Goal: Ask a question

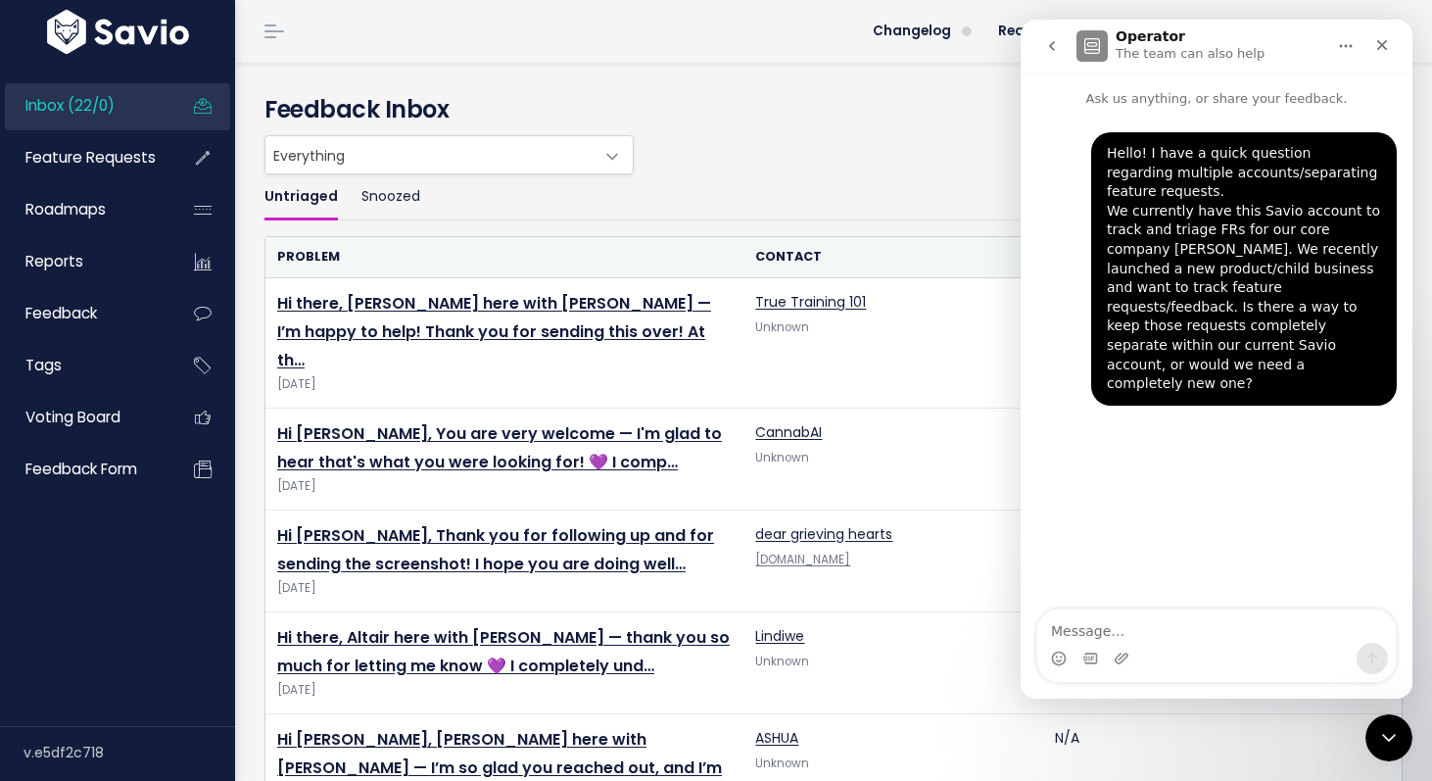
click at [1280, 471] on div "Hello! I have a quick question regarding multiple accounts/separating feature r…" at bounding box center [1217, 360] width 392 height 503
click at [1055, 44] on icon "go back" at bounding box center [1052, 46] width 16 height 16
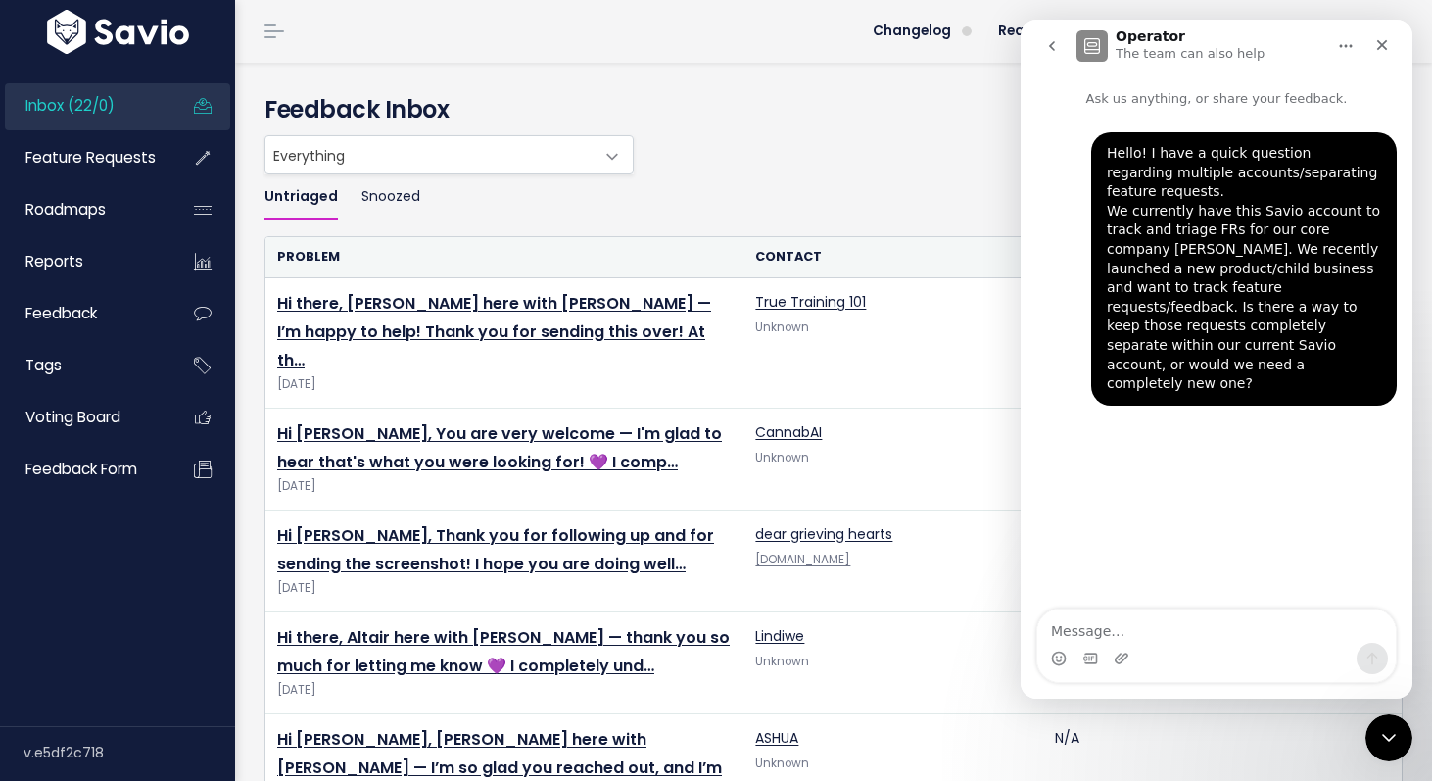
click at [1055, 45] on icon "go back" at bounding box center [1052, 46] width 16 height 16
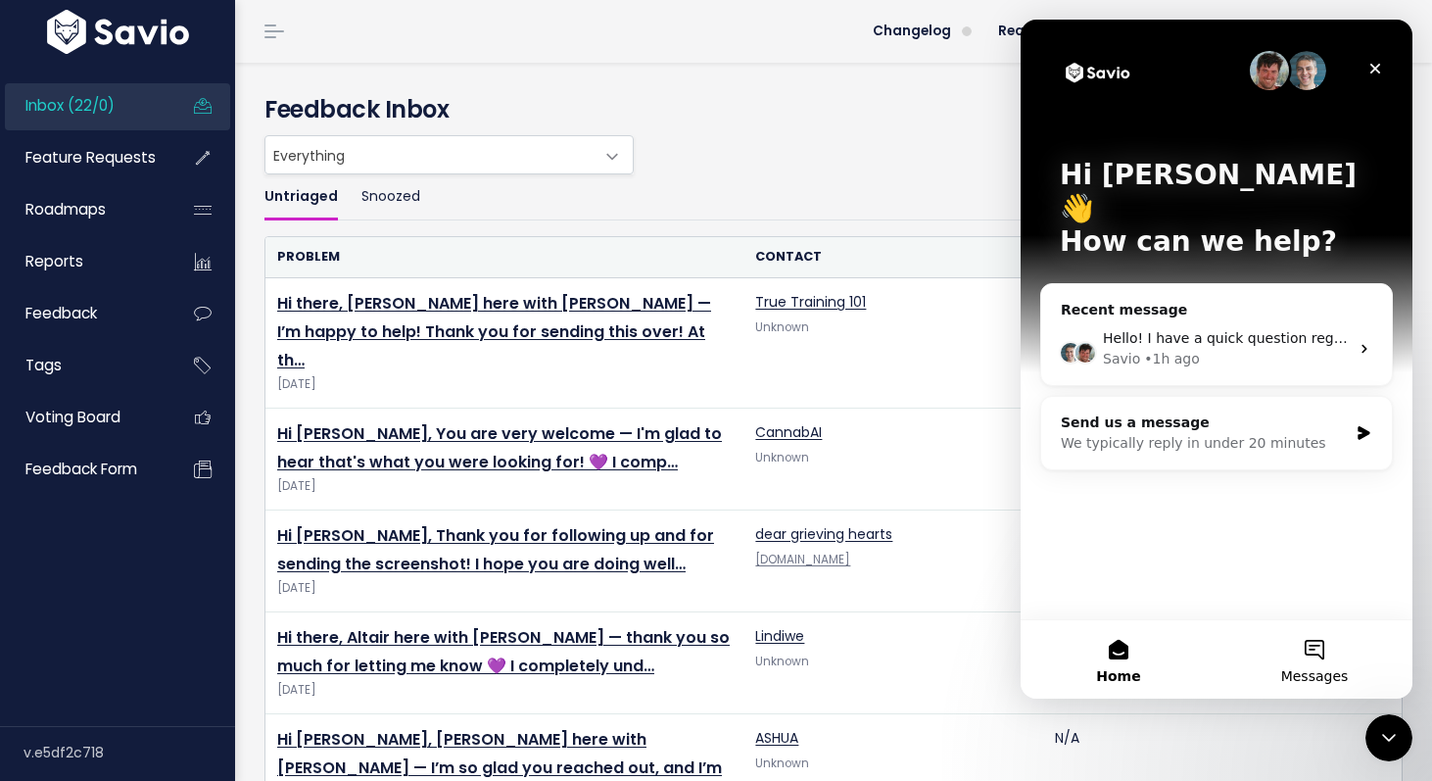
click at [1294, 649] on button "Messages" at bounding box center [1315, 659] width 196 height 78
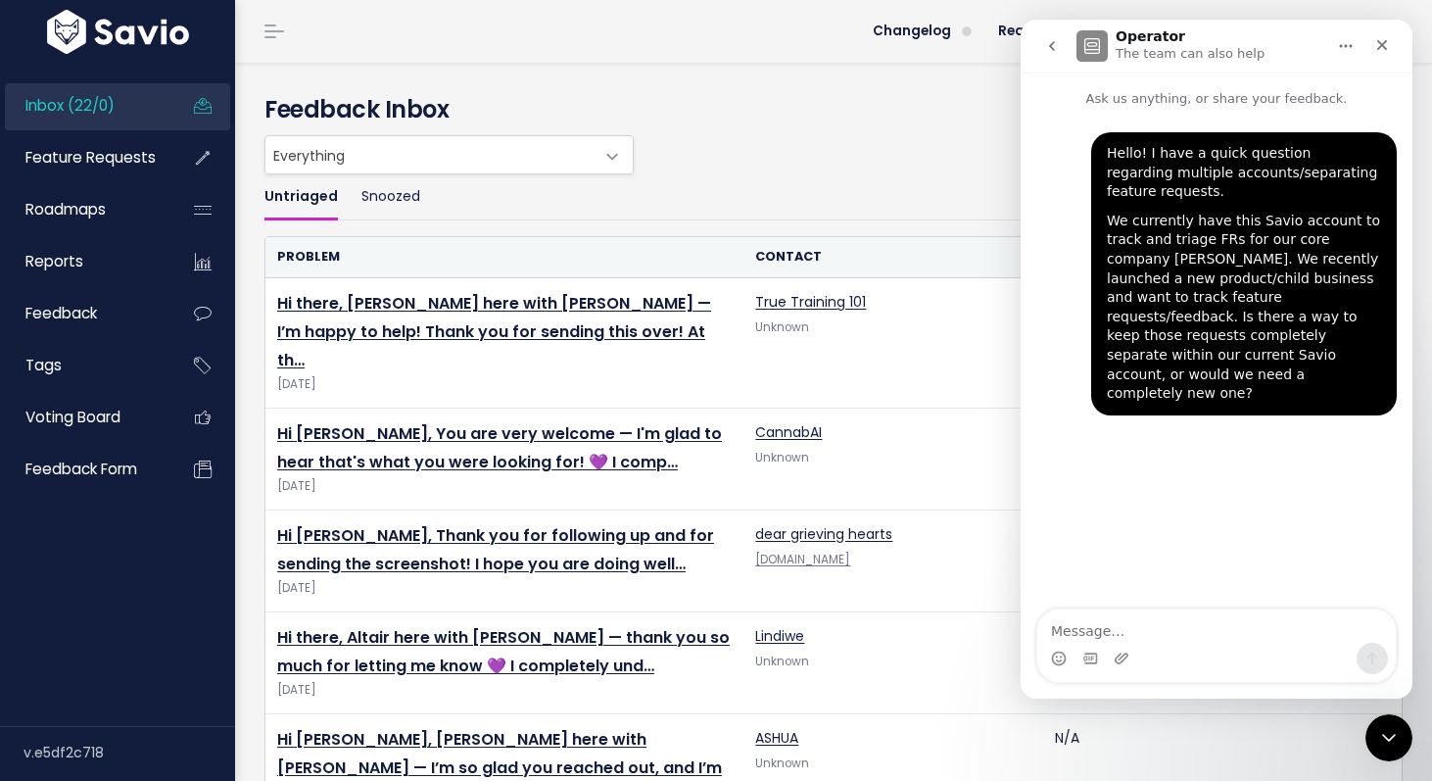
click at [1044, 51] on icon "go back" at bounding box center [1052, 46] width 16 height 16
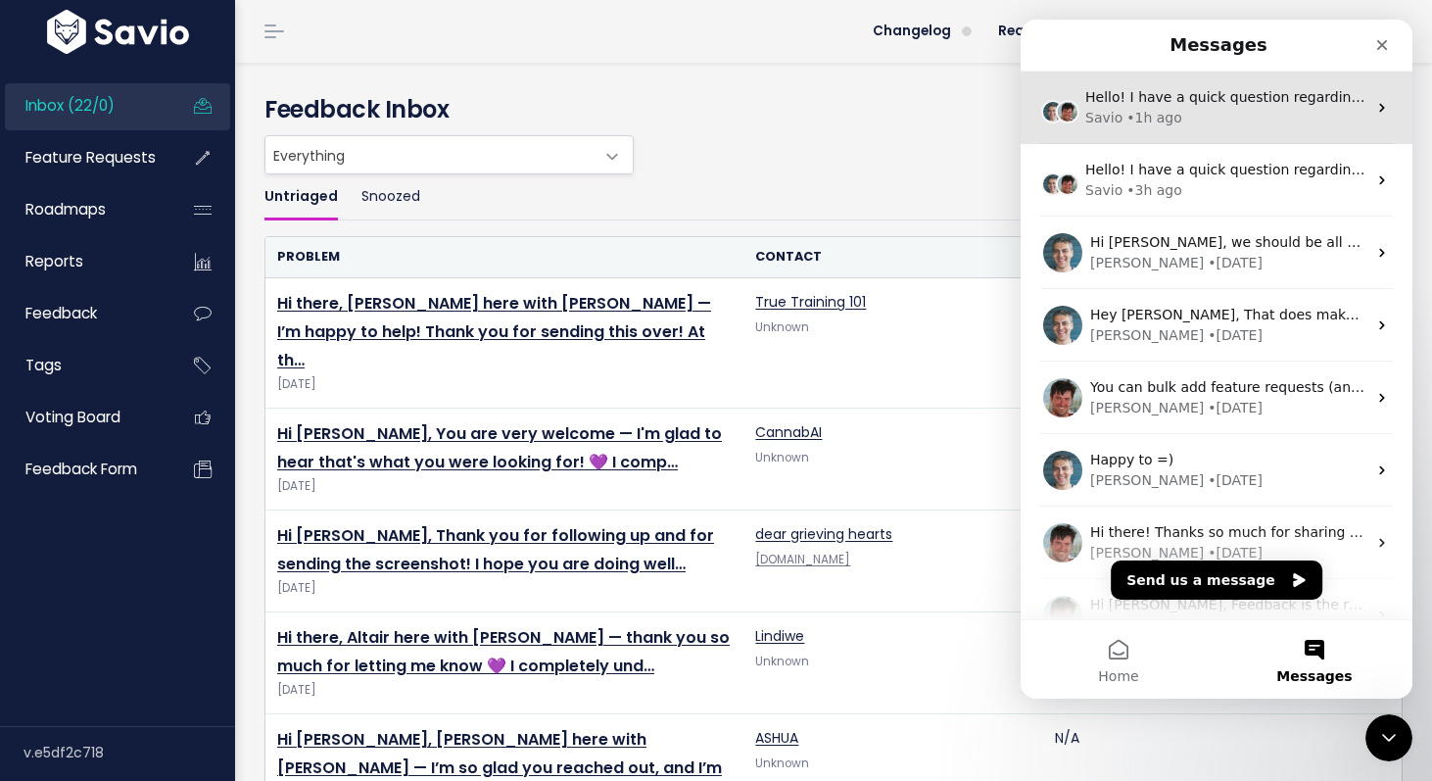
click at [1211, 125] on div "Savio • 1h ago" at bounding box center [1226, 118] width 281 height 21
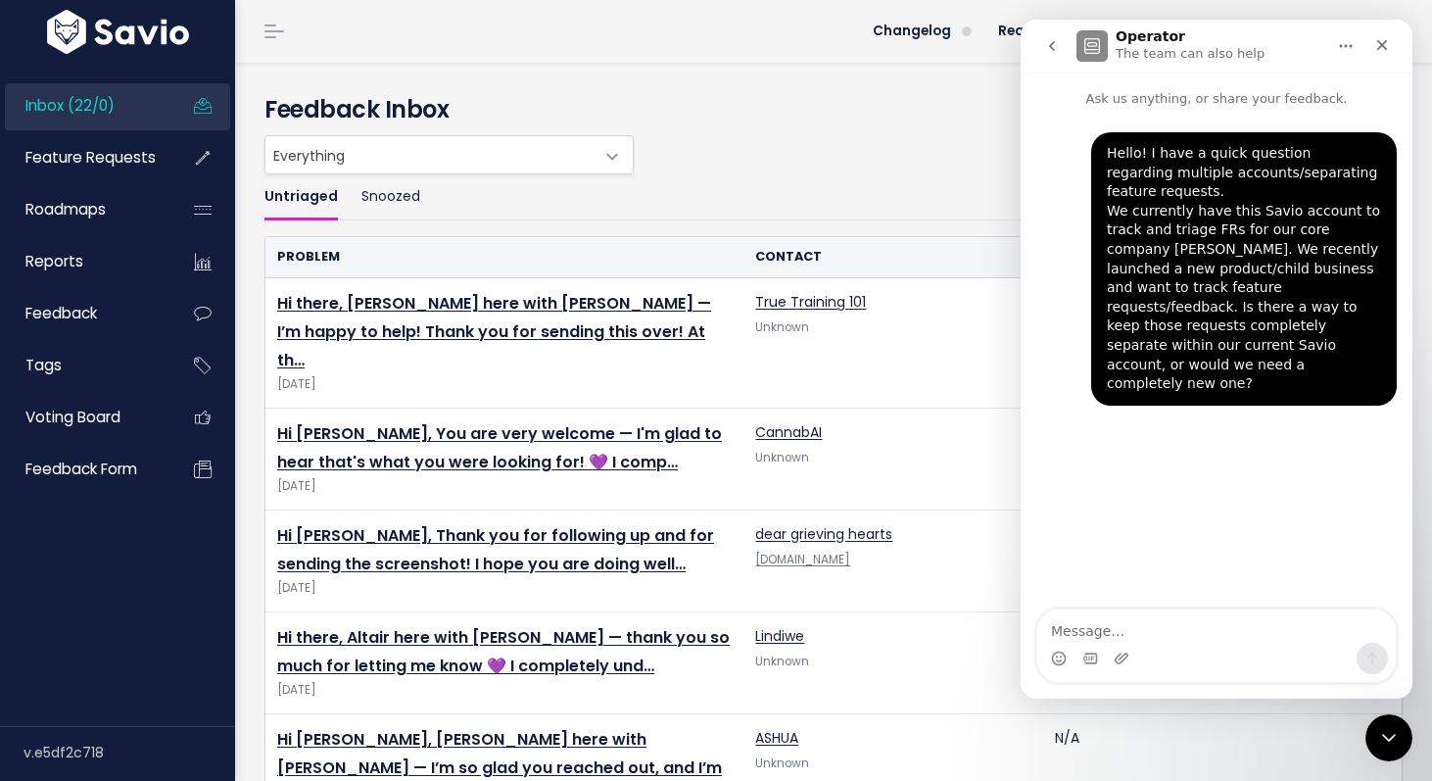
click at [1059, 50] on icon "go back" at bounding box center [1052, 46] width 16 height 16
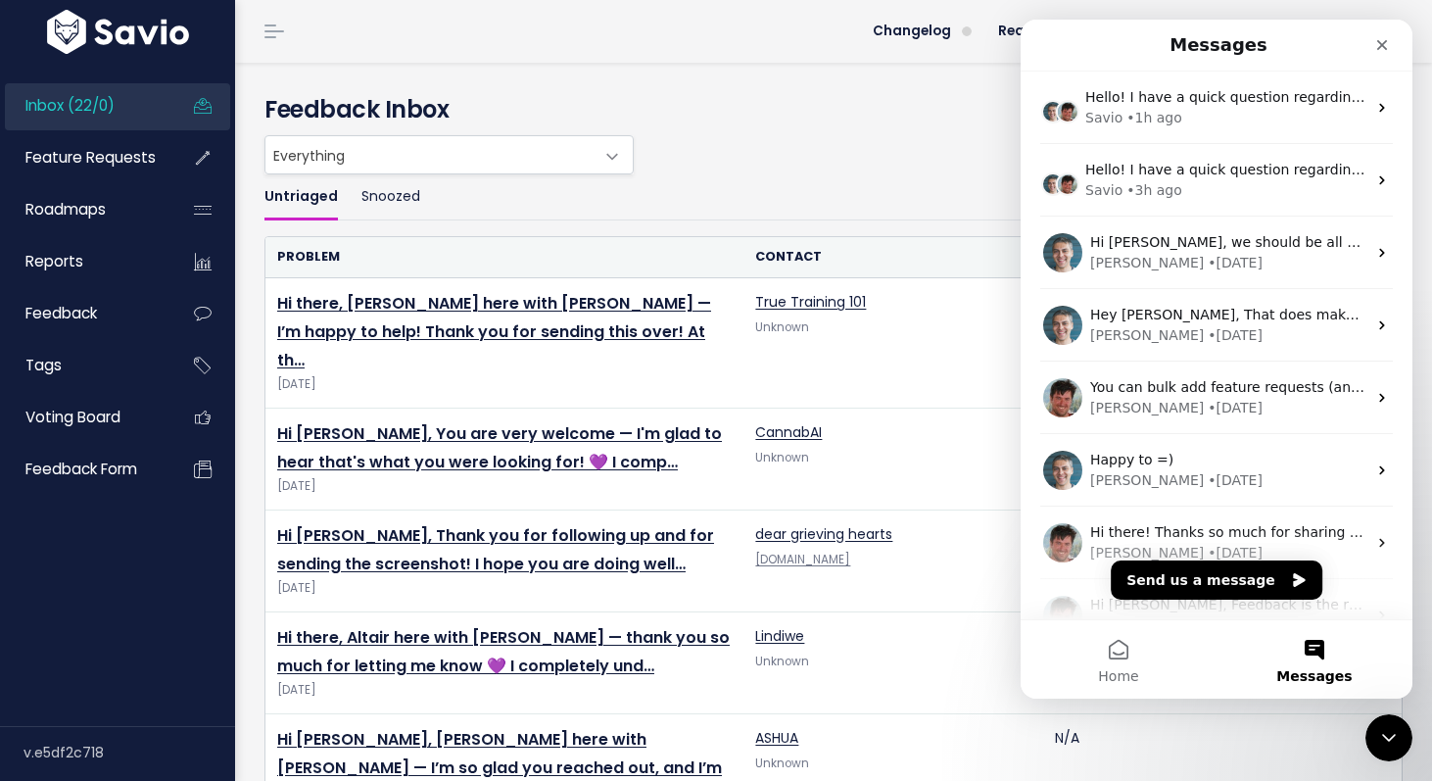
click at [872, 175] on ul "Untriaged Snoozed" at bounding box center [834, 197] width 1139 height 46
